Goal: Check status: Check status

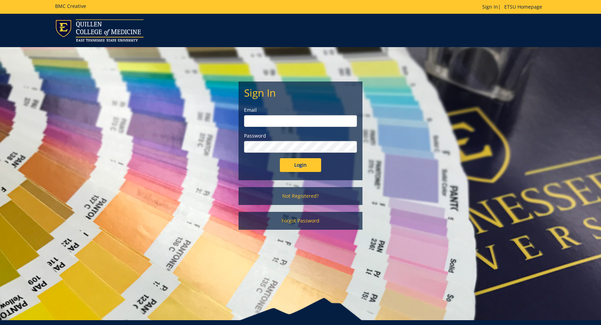
click at [277, 122] on input "email" at bounding box center [300, 121] width 113 height 12
type input "[EMAIL_ADDRESS][DOMAIN_NAME]"
click at [280, 158] on input "Login" at bounding box center [300, 165] width 41 height 14
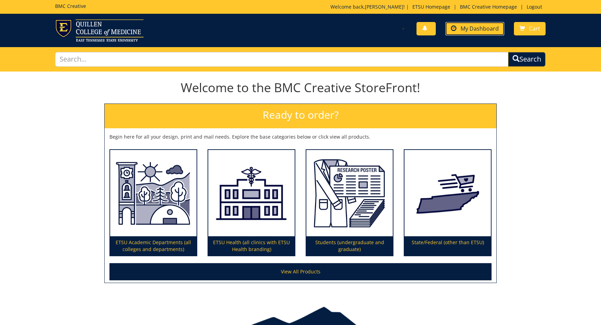
click at [465, 25] on span "My Dashboard" at bounding box center [479, 29] width 38 height 8
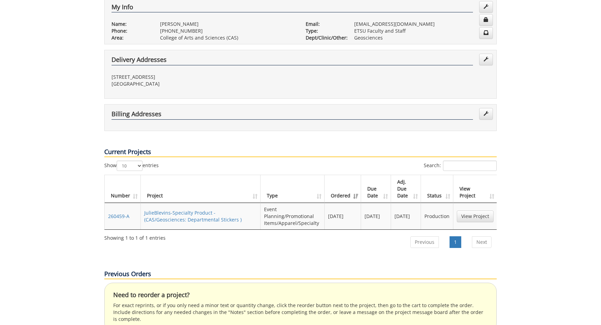
scroll to position [172, 0]
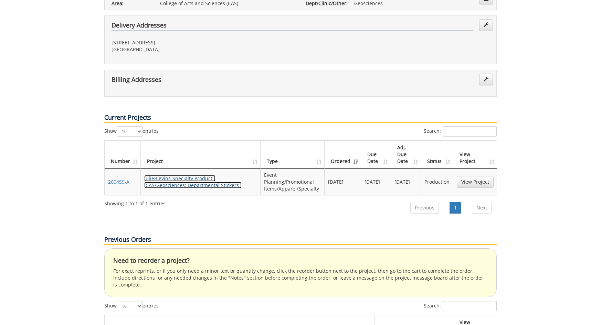
click at [170, 175] on link "JulieBlevins-Specialty Product - (CAS/Geosciences: Departmental Stickers )" at bounding box center [192, 181] width 97 height 13
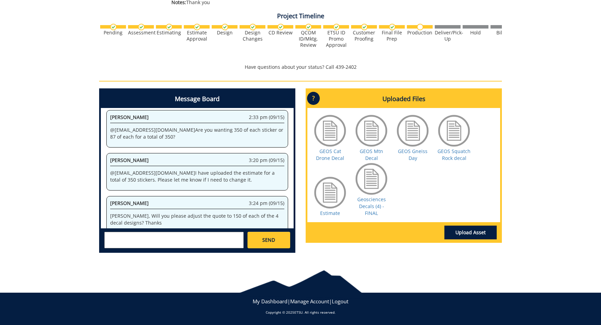
scroll to position [206, 0]
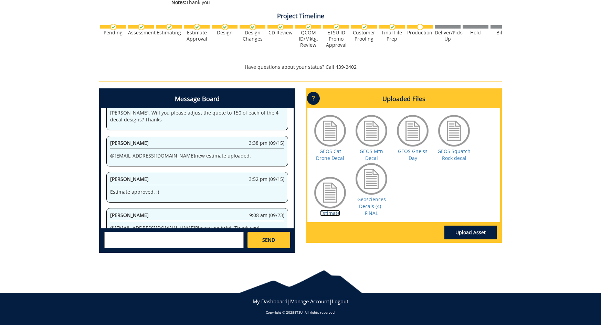
click at [330, 215] on link "Estimate" at bounding box center [330, 213] width 20 height 7
click at [367, 187] on div at bounding box center [371, 179] width 34 height 34
click at [367, 201] on link "Geosciences Decals (4) - FINAL" at bounding box center [371, 206] width 29 height 20
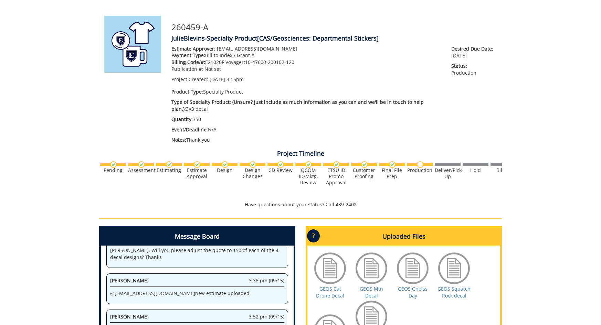
scroll to position [0, 0]
